Goal: Information Seeking & Learning: Learn about a topic

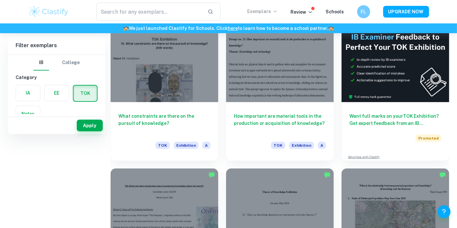
scroll to position [64, 0]
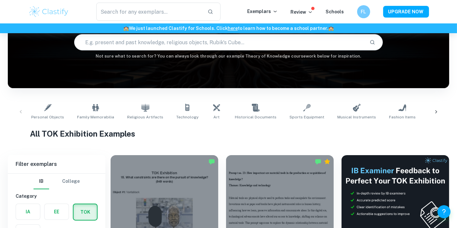
click at [159, 46] on input "text" at bounding box center [219, 42] width 290 height 18
paste input "Is bias inevitable in the production of knowledge?"
type input "Is bias inevitable in the production of knowledge?"
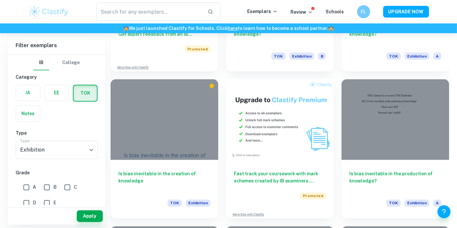
scroll to position [1166, 0]
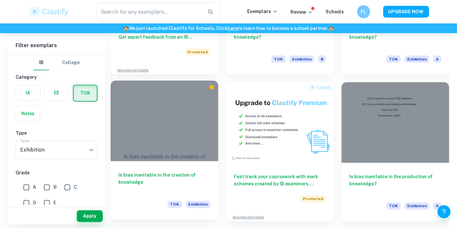
click at [198, 142] on div at bounding box center [165, 121] width 108 height 81
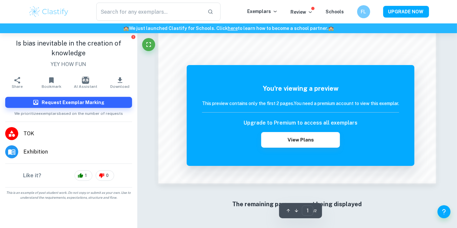
scroll to position [644, 0]
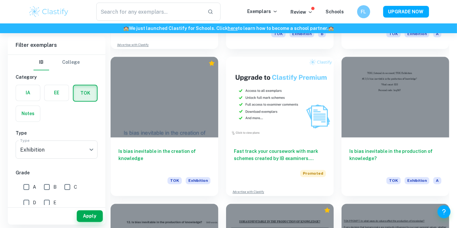
scroll to position [1190, 0]
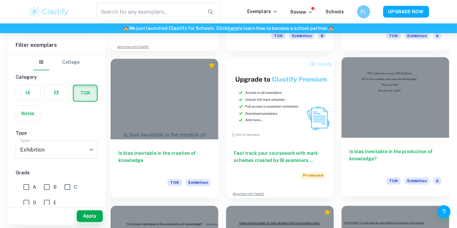
click at [367, 104] on div at bounding box center [395, 97] width 108 height 81
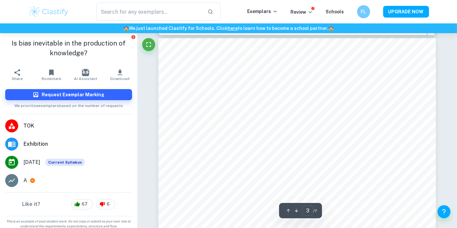
scroll to position [815, 0]
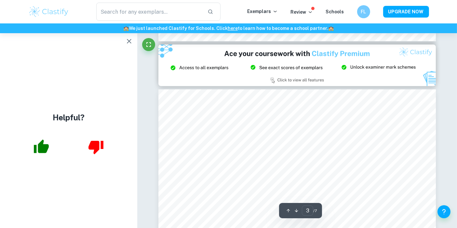
type input "2"
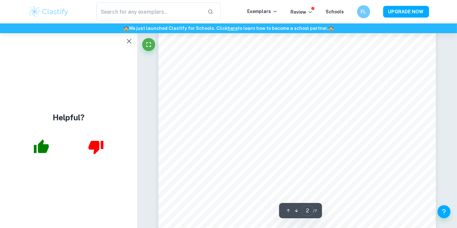
scroll to position [542, 0]
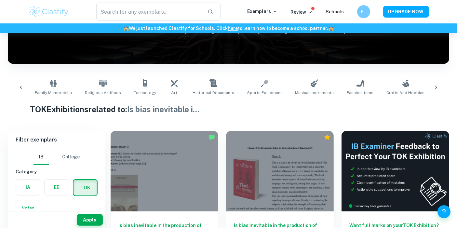
scroll to position [0, 43]
click at [158, 14] on input "text" at bounding box center [149, 12] width 106 height 18
paste input "What are the implications of having or not having knowledge?"
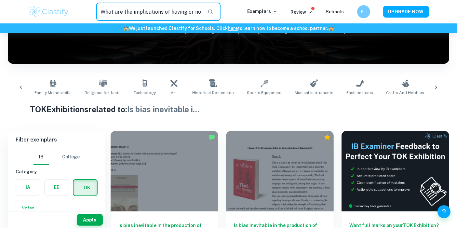
scroll to position [0, 44]
type input "What are the implications of having or not having knowledge?"
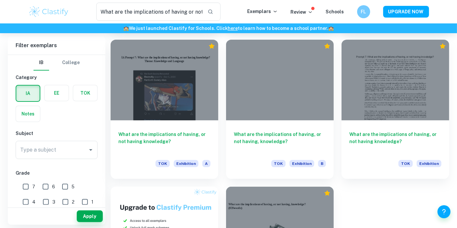
scroll to position [179, 0]
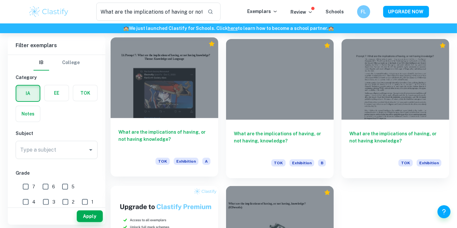
click at [191, 100] on div at bounding box center [165, 77] width 108 height 81
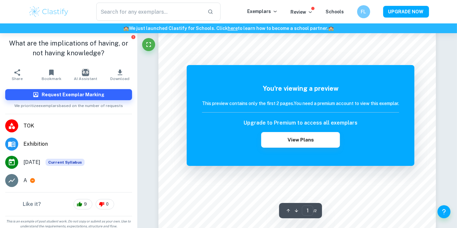
scroll to position [20, 0]
type input "What are the implications of having or not having knowledge?"
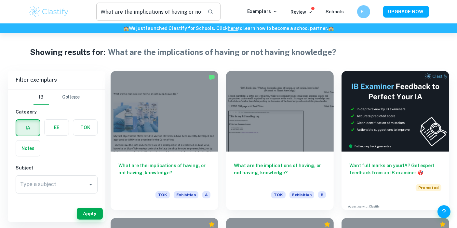
click at [131, 14] on input "What are the implications of having or not having knowledge?" at bounding box center [149, 12] width 106 height 18
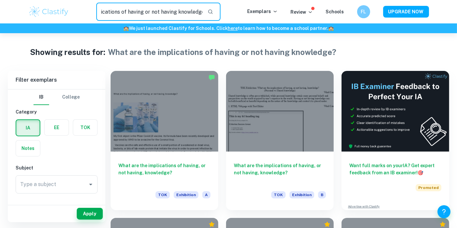
drag, startPoint x: 102, startPoint y: 11, endPoint x: 434, endPoint y: 26, distance: 332.0
click at [434, 26] on header "What are the implications of having or not having knowledge? ​ Exemplars Review…" at bounding box center [228, 16] width 457 height 33
paste input "Is bias inevitable in the production of knowledge?"
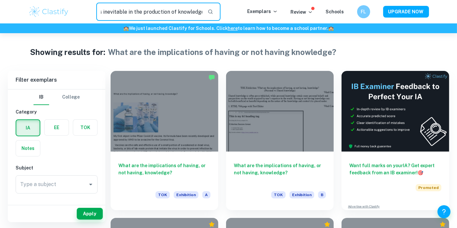
type input "Is bias inevitable in the production of knowledge?"
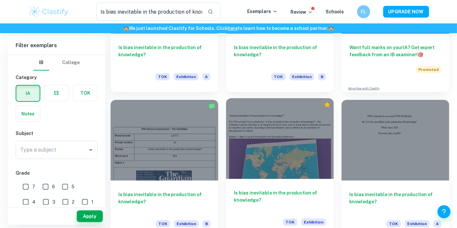
scroll to position [120, 0]
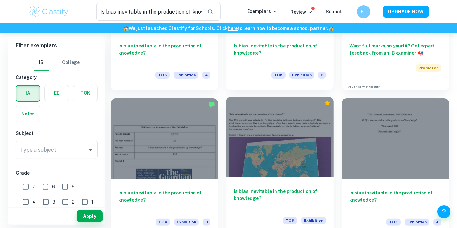
click at [260, 160] on div at bounding box center [280, 137] width 108 height 81
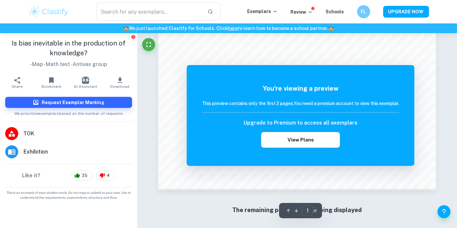
scroll to position [638, 0]
type input "Is bias inevitable in the production of knowledge?"
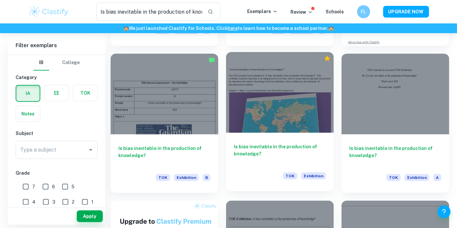
scroll to position [164, 0]
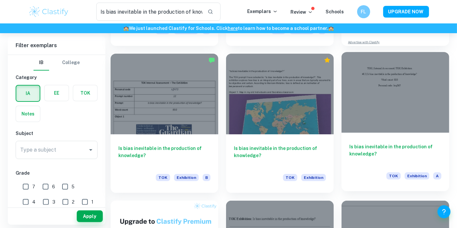
click at [367, 115] on div at bounding box center [395, 92] width 108 height 81
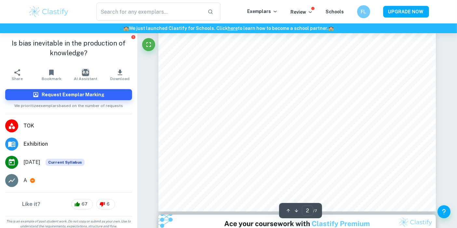
scroll to position [595, 0]
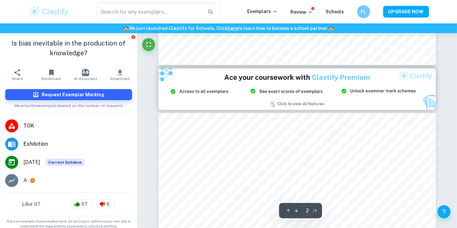
type input "3"
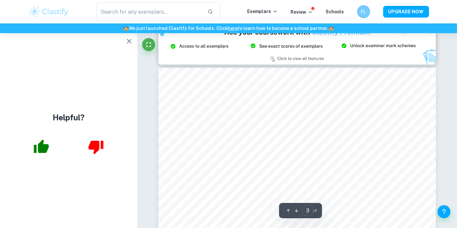
scroll to position [787, 0]
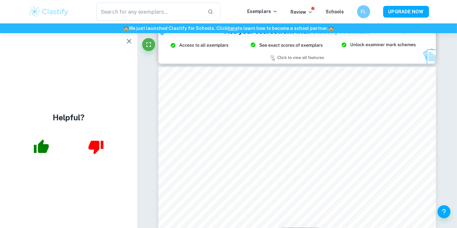
type input "Is bias inevitable in the production of knowledge?"
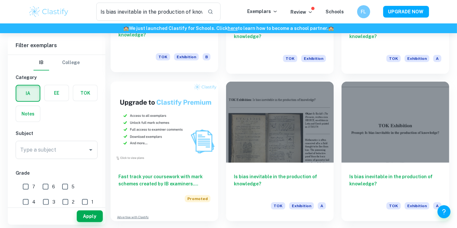
scroll to position [284, 0]
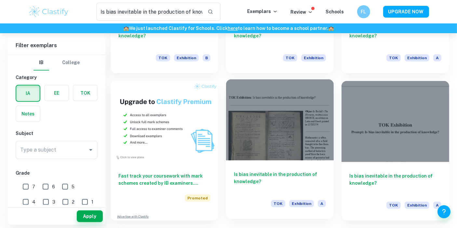
click at [268, 139] on div at bounding box center [280, 119] width 108 height 81
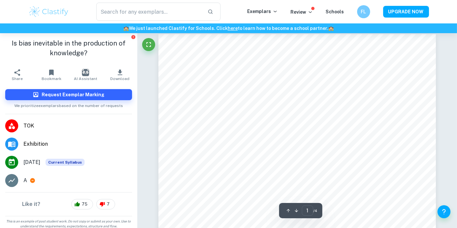
scroll to position [6, 0]
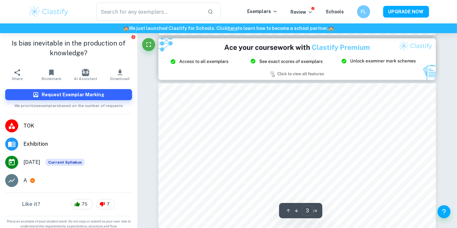
type input "2"
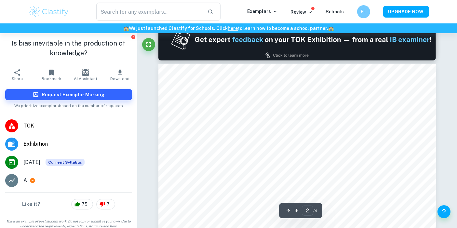
scroll to position [415, 0]
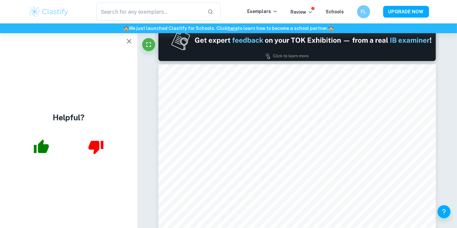
type input "Is bias inevitable in the production of knowledge?"
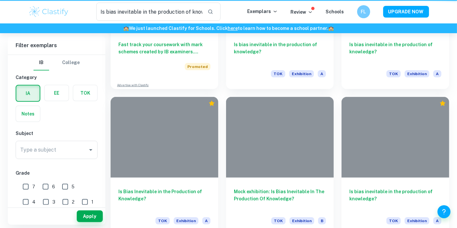
scroll to position [284, 0]
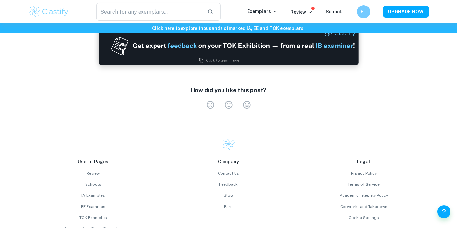
scroll to position [1332, 0]
